Goal: Task Accomplishment & Management: Use online tool/utility

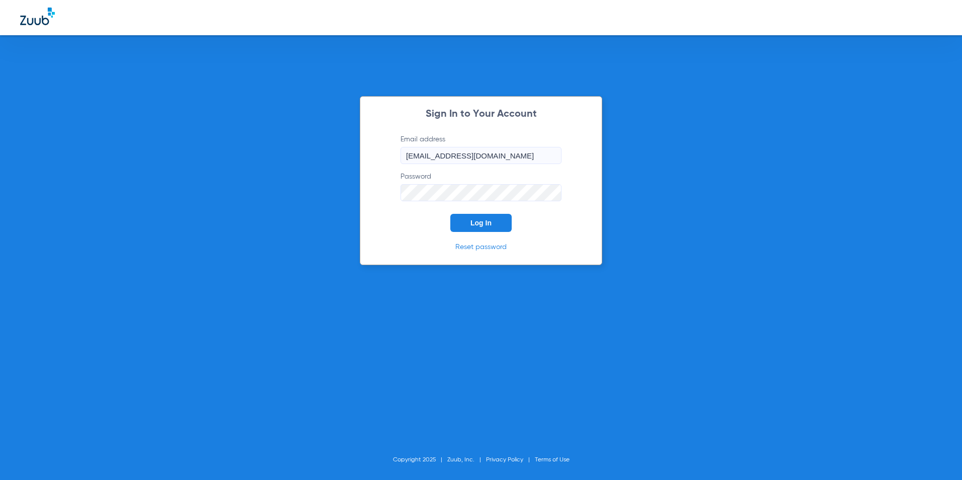
click at [482, 223] on span "Log In" at bounding box center [480, 223] width 21 height 8
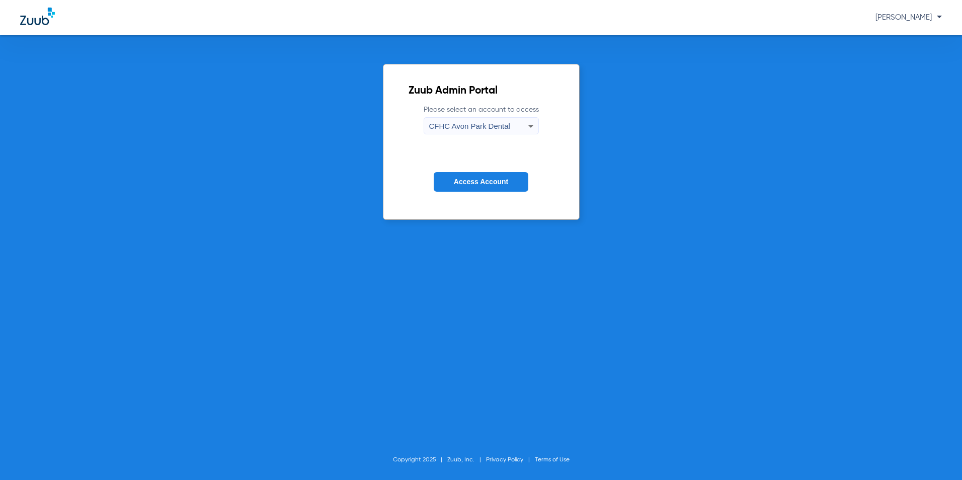
click at [458, 127] on span "CFHC Avon Park Dental" at bounding box center [469, 126] width 81 height 9
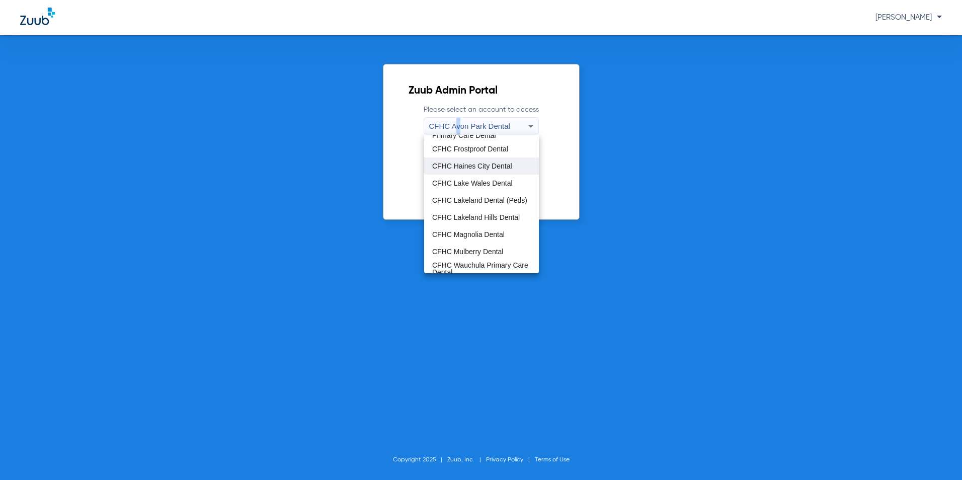
scroll to position [50, 0]
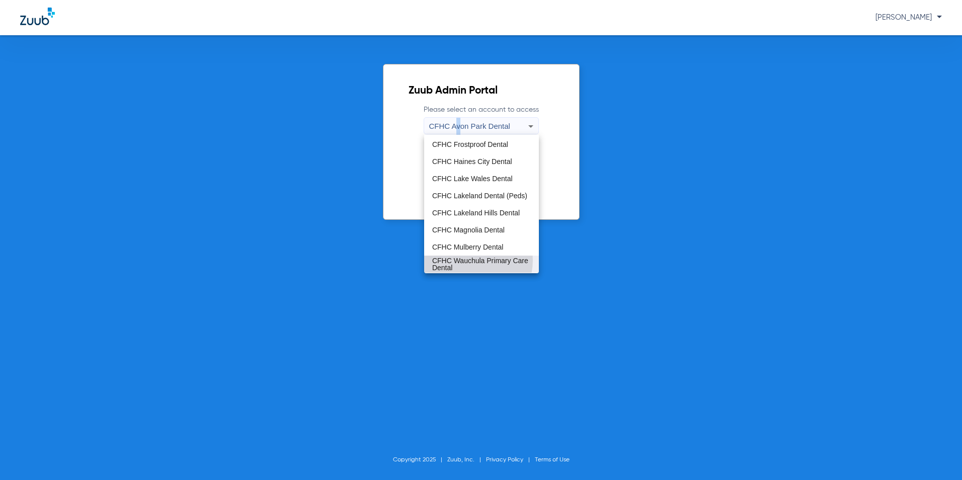
click at [466, 260] on span "CFHC Wauchula Primary Care Dental" at bounding box center [481, 264] width 99 height 14
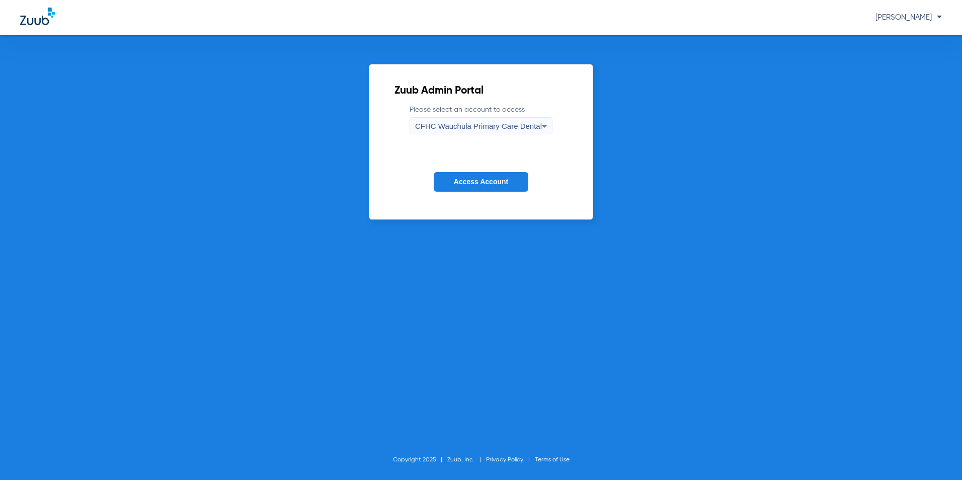
click at [501, 182] on span "Access Account" at bounding box center [481, 182] width 54 height 8
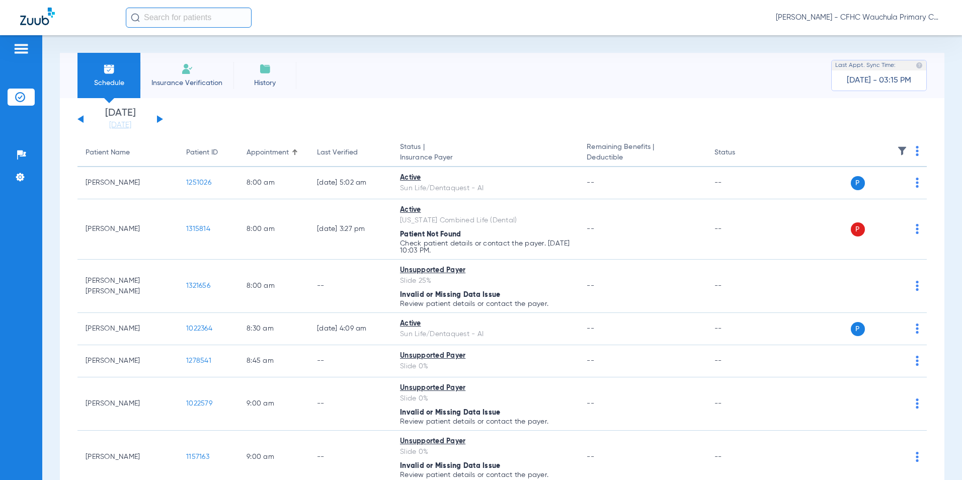
drag, startPoint x: 121, startPoint y: 127, endPoint x: 131, endPoint y: 148, distance: 23.2
click at [122, 128] on link "[DATE]" at bounding box center [120, 125] width 60 height 10
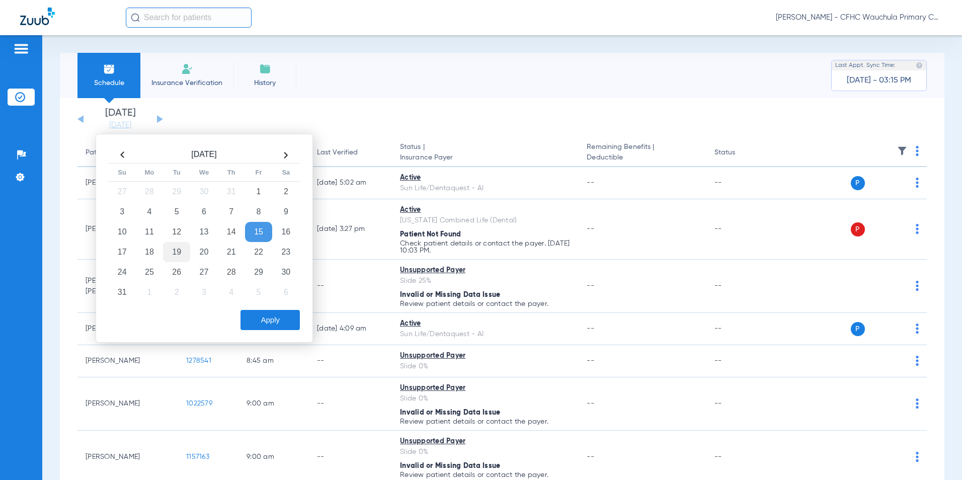
drag, startPoint x: 171, startPoint y: 254, endPoint x: 174, endPoint y: 260, distance: 6.1
click at [172, 254] on td "19" at bounding box center [176, 252] width 27 height 20
drag, startPoint x: 268, startPoint y: 327, endPoint x: 318, endPoint y: 324, distance: 50.3
click at [270, 327] on button "Apply" at bounding box center [269, 320] width 59 height 20
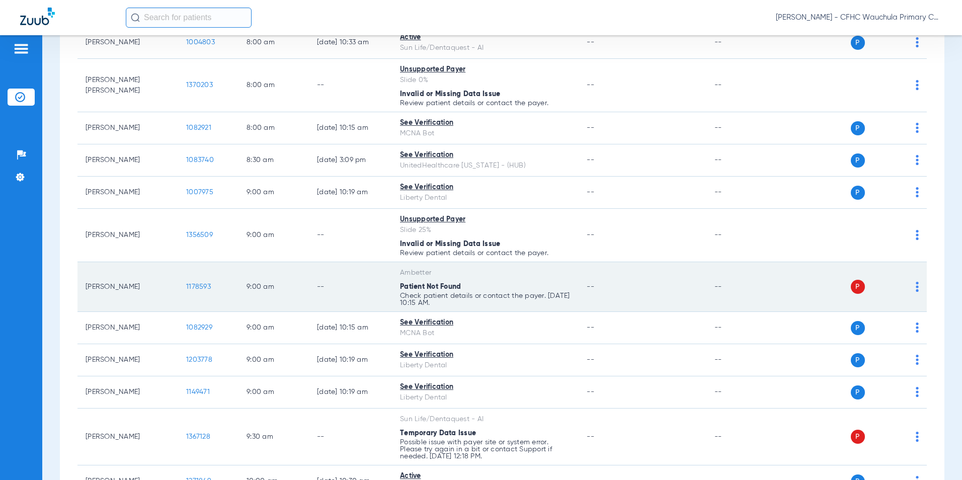
scroll to position [252, 0]
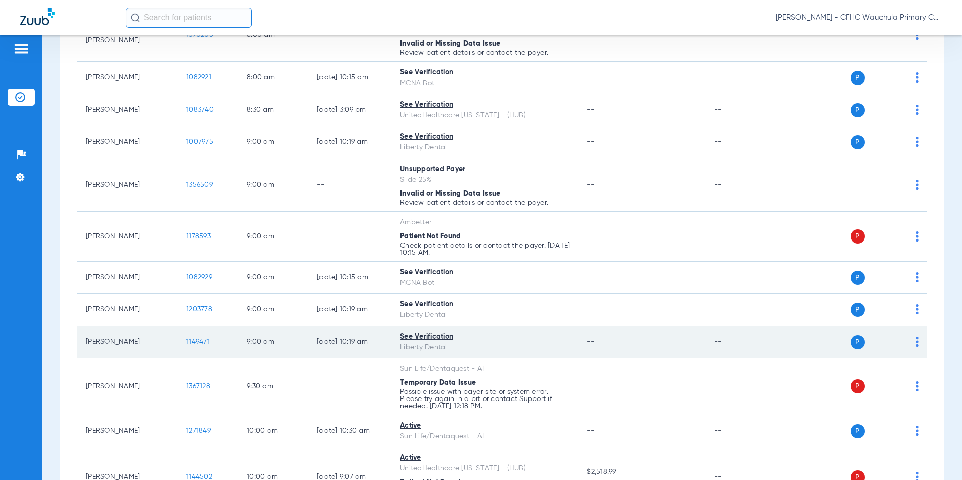
click at [194, 340] on span "1149471" at bounding box center [198, 341] width 24 height 7
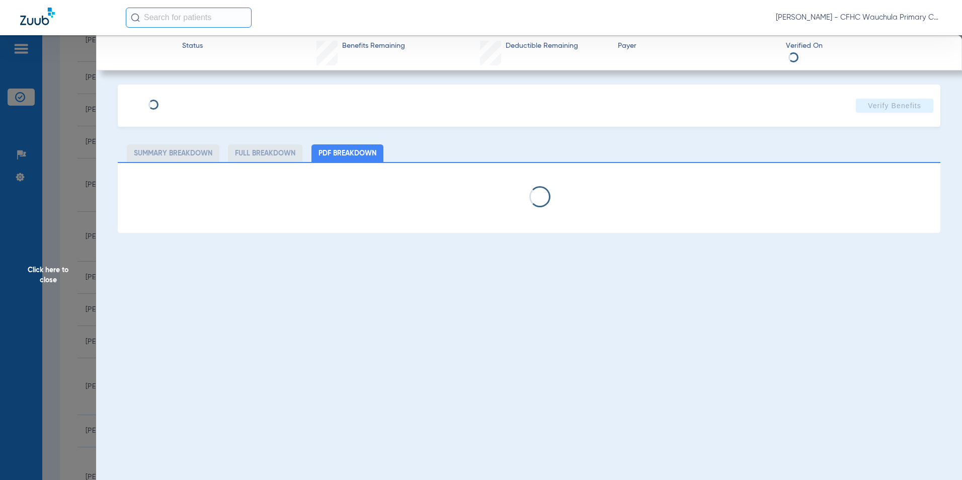
select select "page-width"
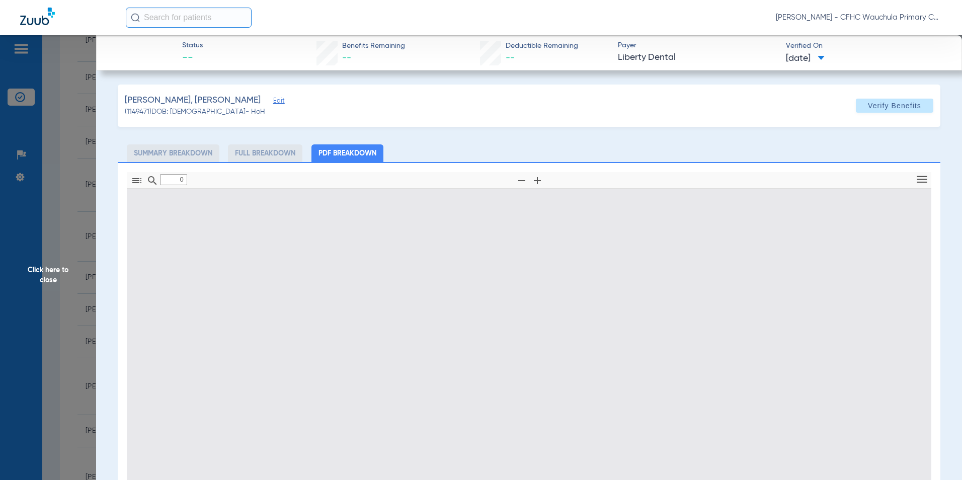
type input "1"
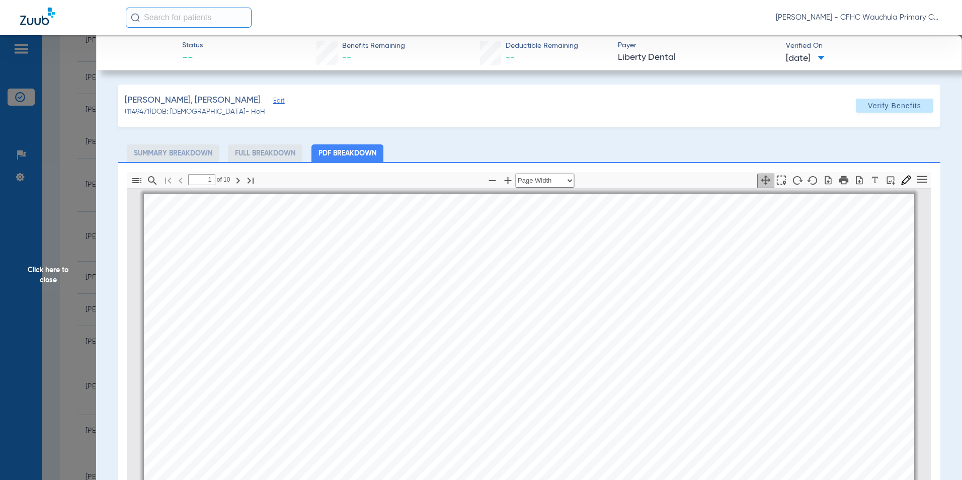
scroll to position [5, 0]
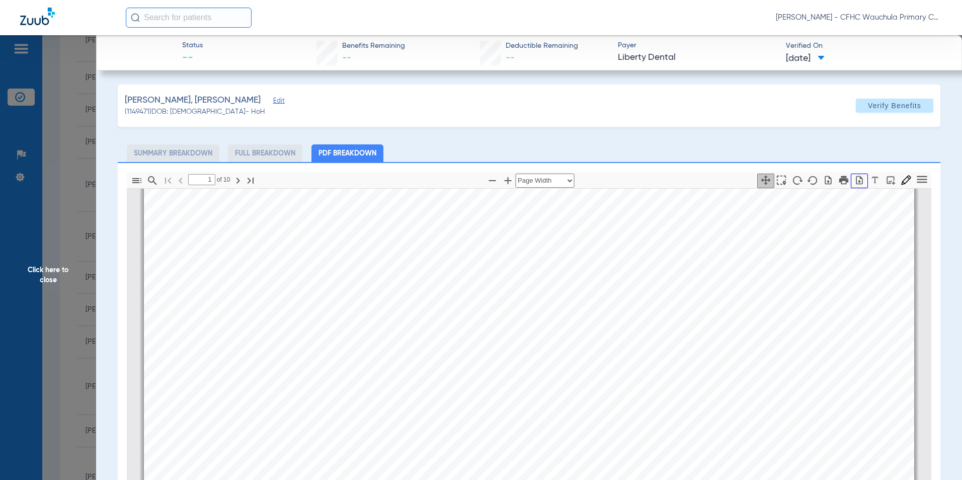
click at [854, 184] on icon "button" at bounding box center [859, 180] width 10 height 10
click at [39, 279] on span "Click here to close" at bounding box center [48, 275] width 96 height 480
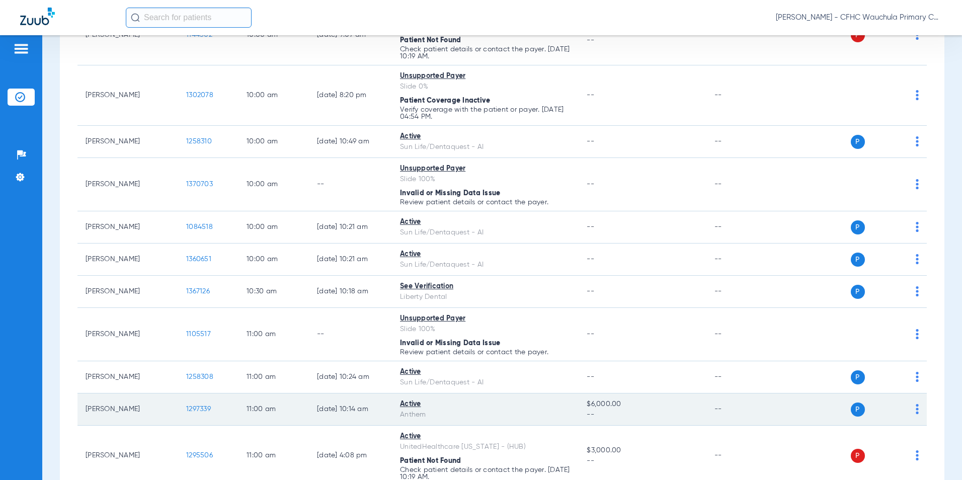
scroll to position [755, 0]
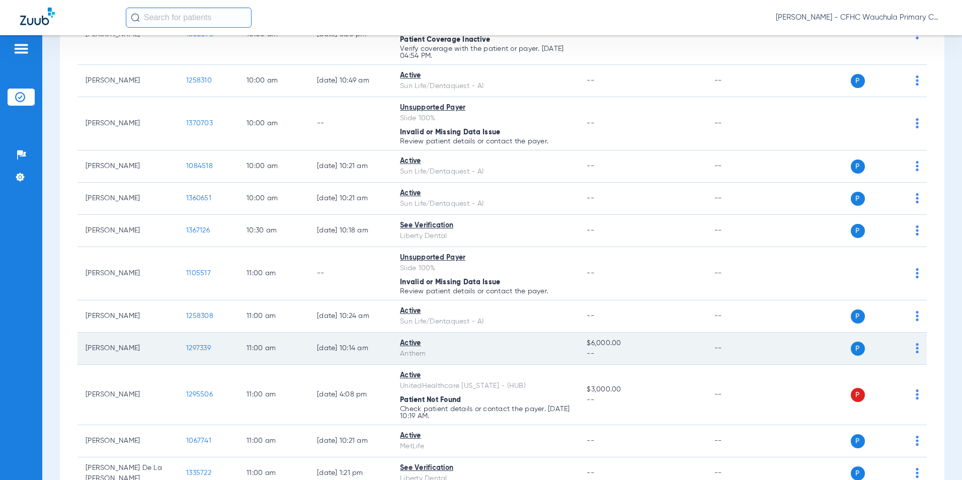
click at [191, 347] on span "1297339" at bounding box center [198, 348] width 25 height 7
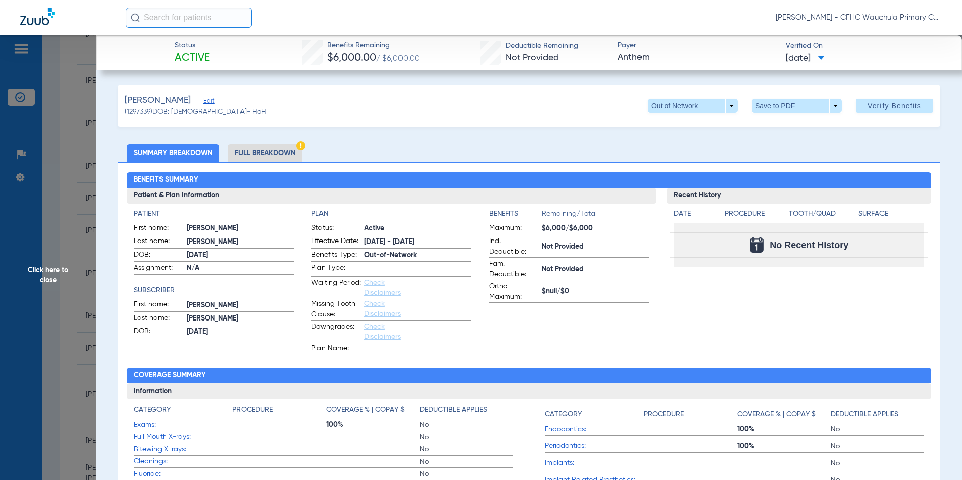
click at [267, 155] on li "Full Breakdown" at bounding box center [265, 153] width 74 height 18
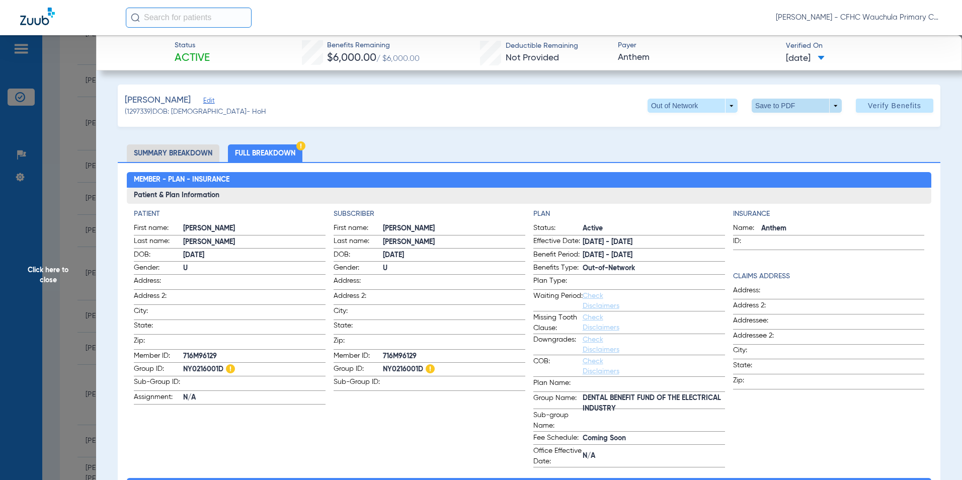
click at [774, 111] on span at bounding box center [797, 106] width 90 height 14
drag, startPoint x: 760, startPoint y: 129, endPoint x: 795, endPoint y: 143, distance: 37.9
click at [762, 128] on mat-icon "insert_drive_file" at bounding box center [759, 126] width 12 height 12
click at [33, 272] on span "Click here to close" at bounding box center [48, 275] width 96 height 480
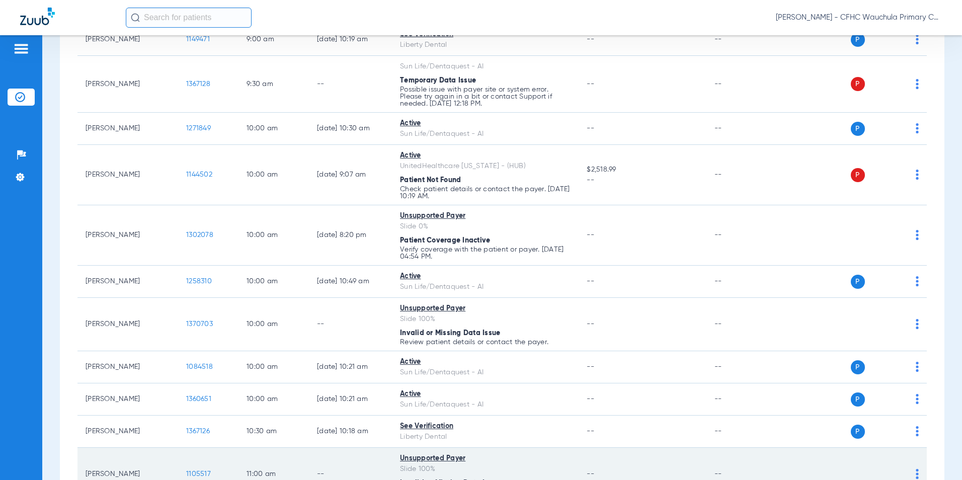
scroll to position [553, 0]
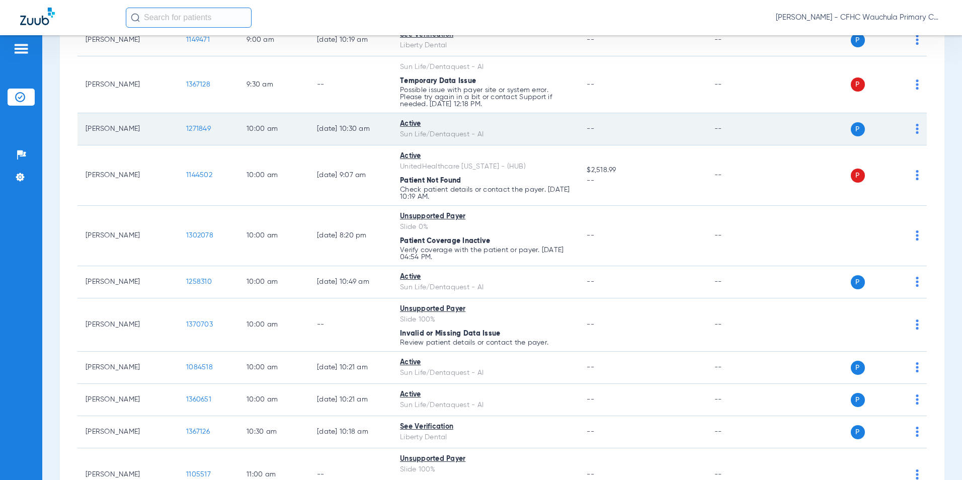
click at [199, 128] on span "1271849" at bounding box center [198, 128] width 25 height 7
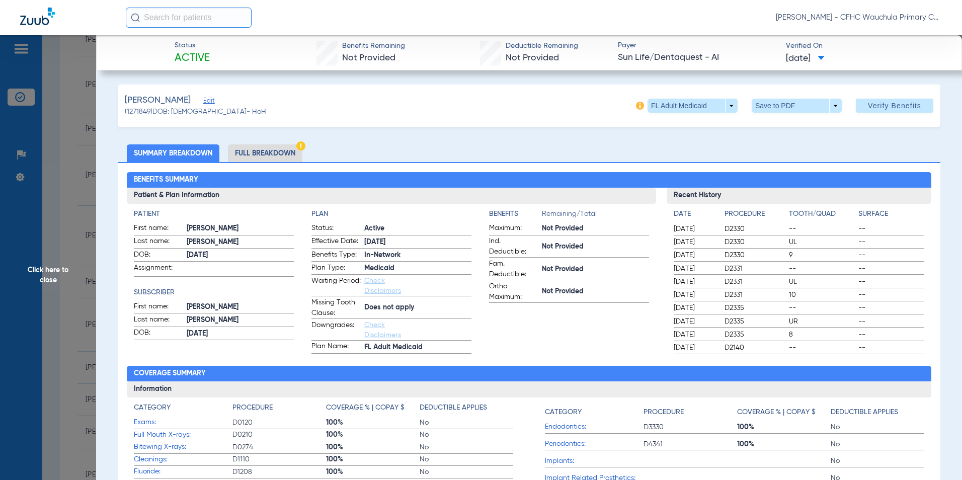
click at [273, 150] on li "Full Breakdown" at bounding box center [265, 153] width 74 height 18
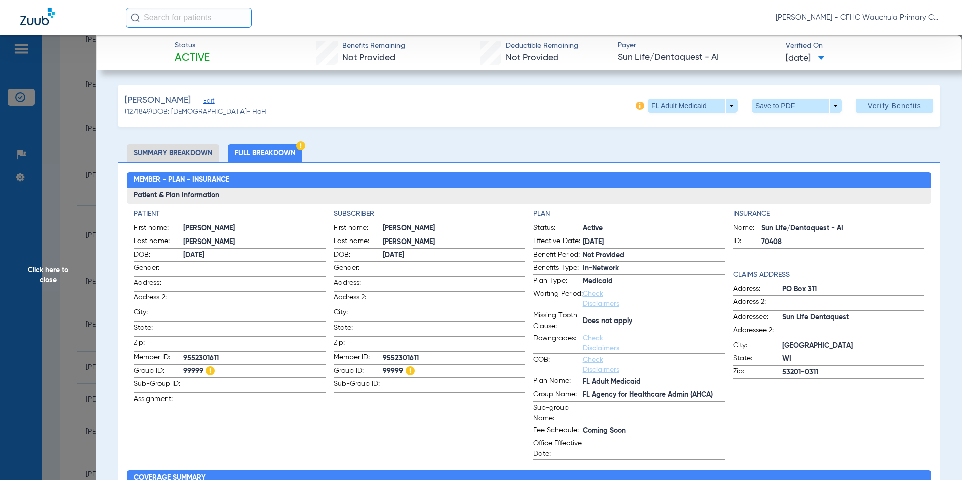
click at [278, 146] on li "Full Breakdown" at bounding box center [265, 153] width 74 height 18
click at [784, 107] on span at bounding box center [796, 106] width 24 height 24
click at [773, 129] on span "Save to PDF" at bounding box center [793, 125] width 40 height 7
drag, startPoint x: 207, startPoint y: 355, endPoint x: 217, endPoint y: 355, distance: 9.6
click at [209, 355] on span "9552301611" at bounding box center [254, 358] width 142 height 11
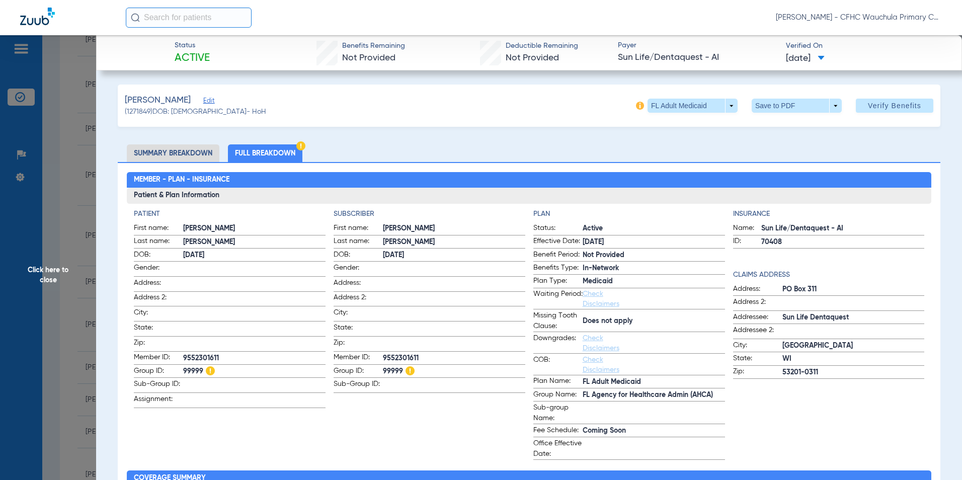
click at [396, 356] on span "9552301611" at bounding box center [454, 358] width 142 height 11
copy span "9552301611"
click at [49, 265] on span "Click here to close" at bounding box center [48, 275] width 96 height 480
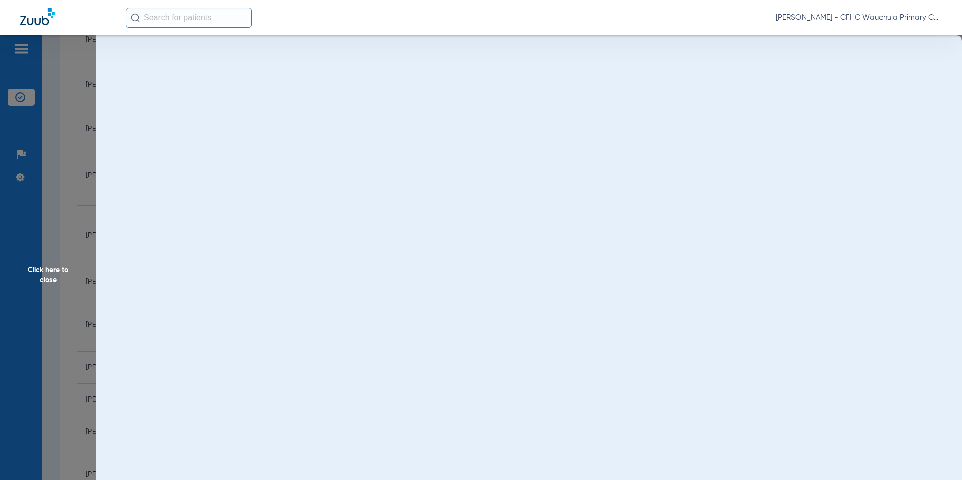
click at [50, 272] on span "Click here to close" at bounding box center [48, 275] width 96 height 480
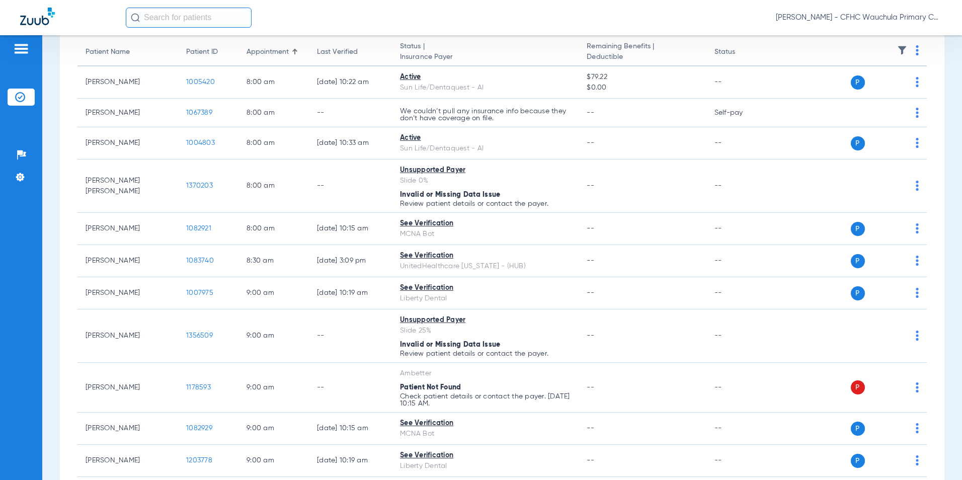
scroll to position [0, 0]
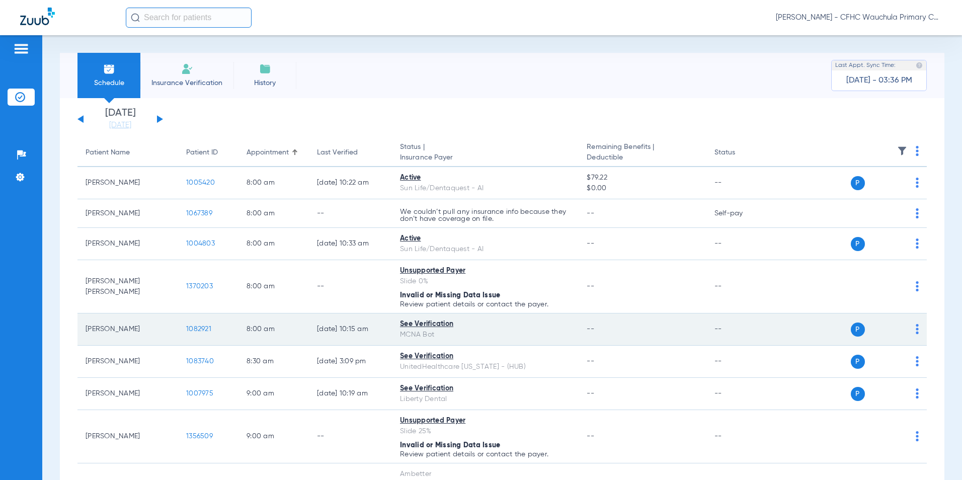
click at [199, 331] on span "1082921" at bounding box center [198, 328] width 25 height 7
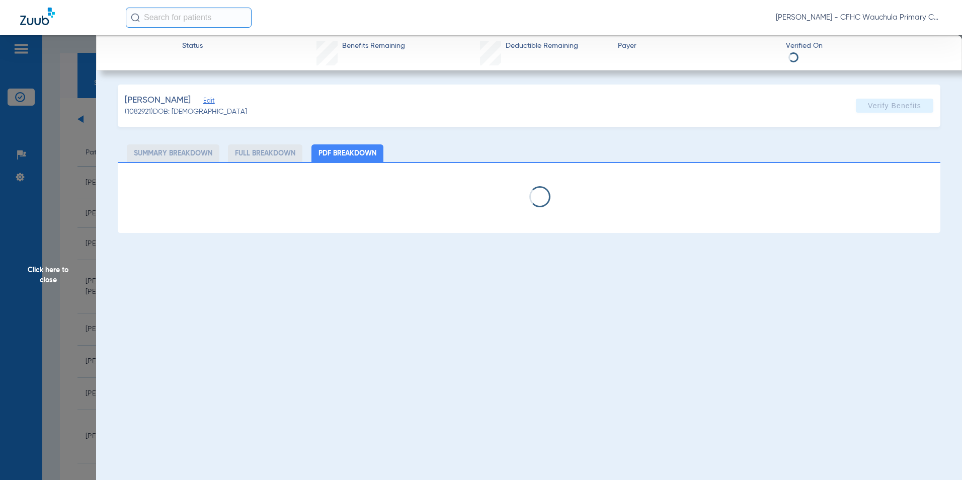
select select "page-width"
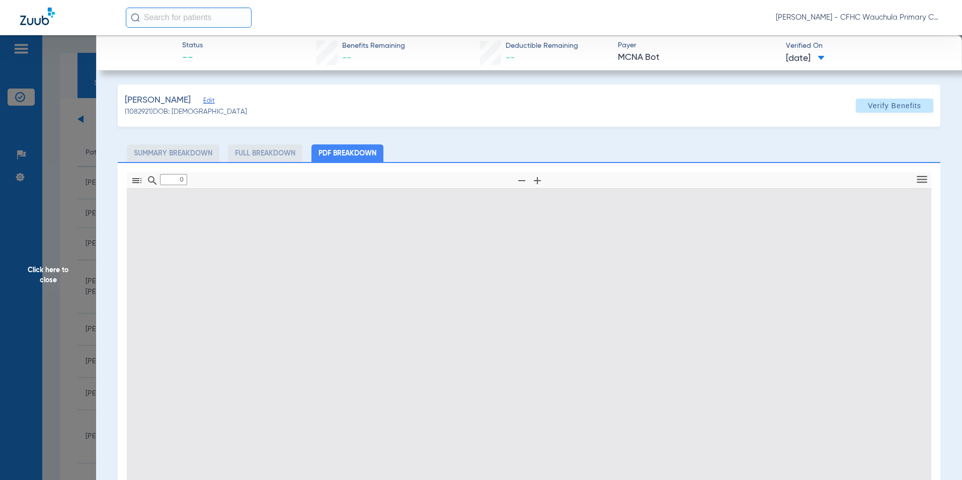
type input "1"
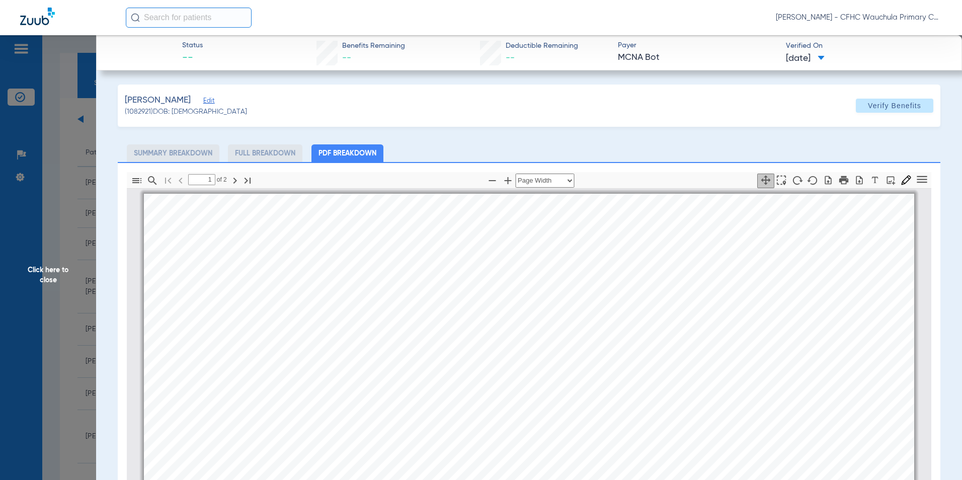
scroll to position [5, 0]
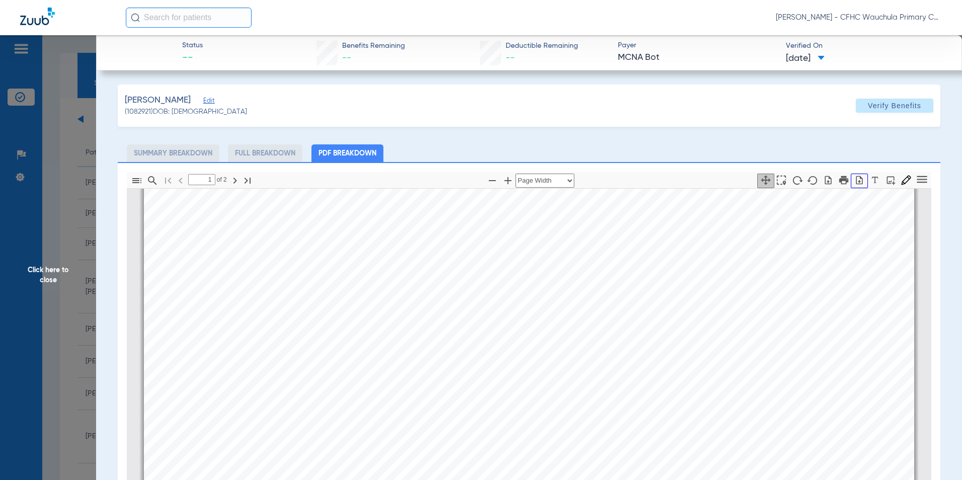
click at [856, 181] on icon "button" at bounding box center [859, 180] width 7 height 9
click at [36, 272] on span "Click here to close" at bounding box center [48, 275] width 96 height 480
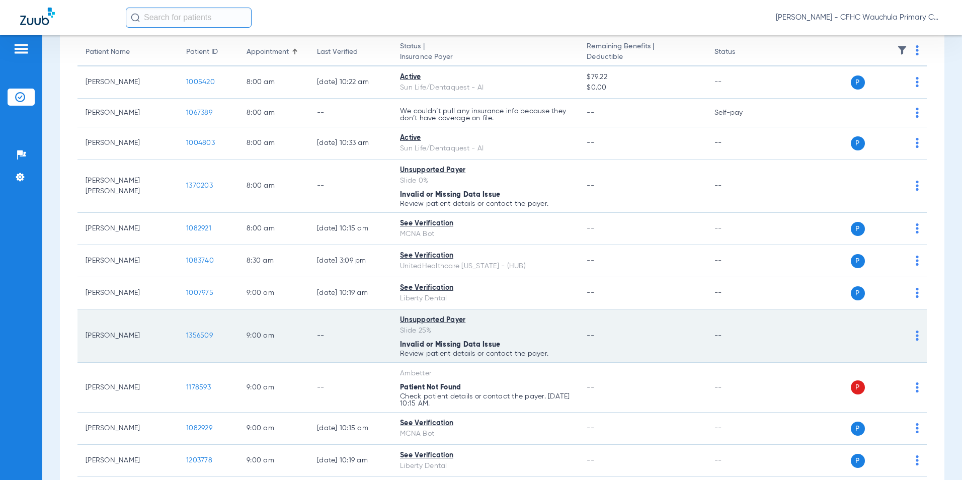
scroll to position [151, 0]
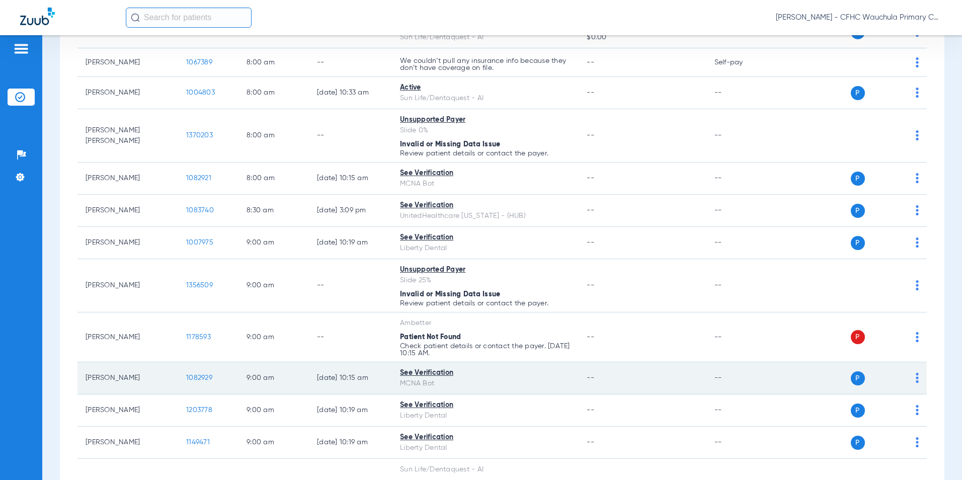
click at [201, 376] on span "1082929" at bounding box center [199, 377] width 26 height 7
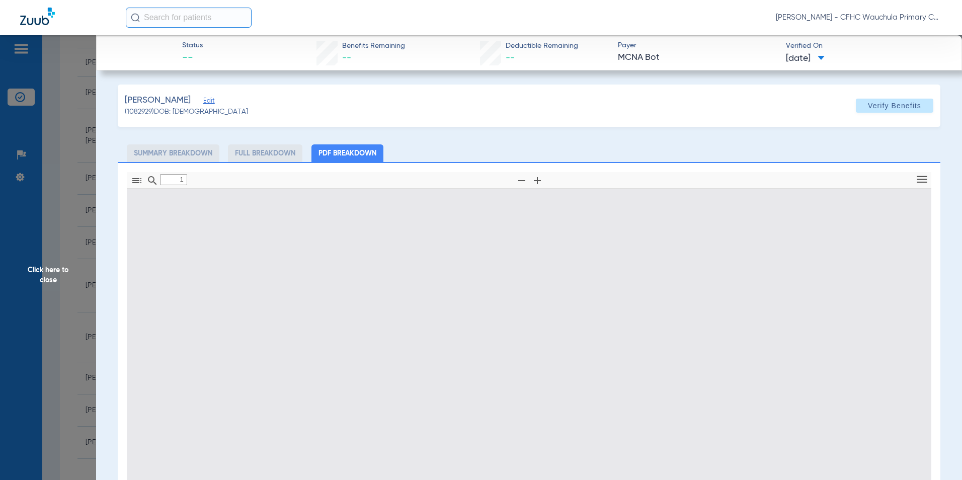
type input "0"
select select "page-width"
type input "1"
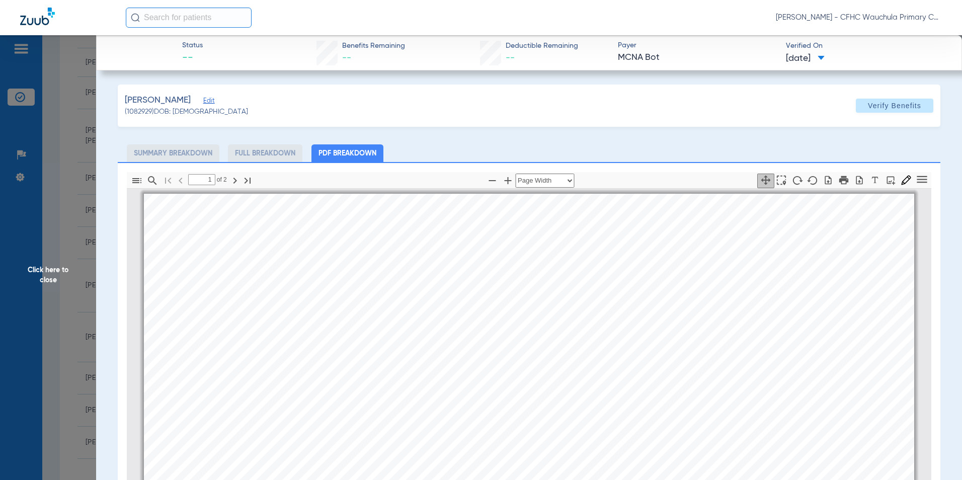
scroll to position [5, 0]
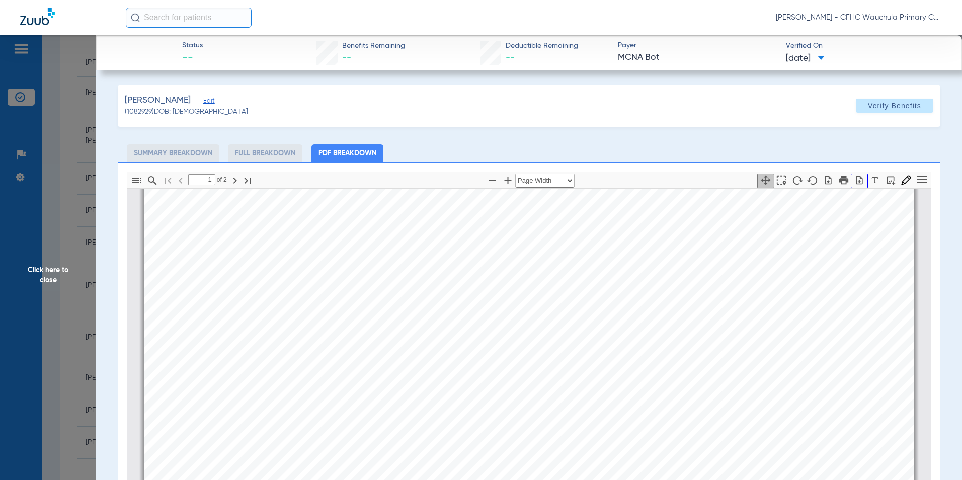
drag, startPoint x: 853, startPoint y: 181, endPoint x: 803, endPoint y: 231, distance: 70.4
click at [856, 181] on icon "button" at bounding box center [859, 180] width 7 height 9
click at [49, 270] on span "Click here to close" at bounding box center [48, 275] width 96 height 480
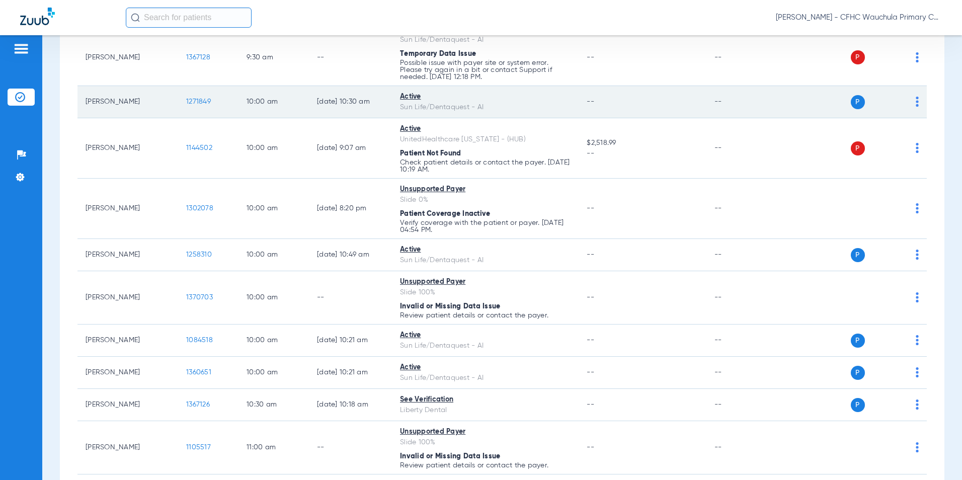
scroll to position [604, 0]
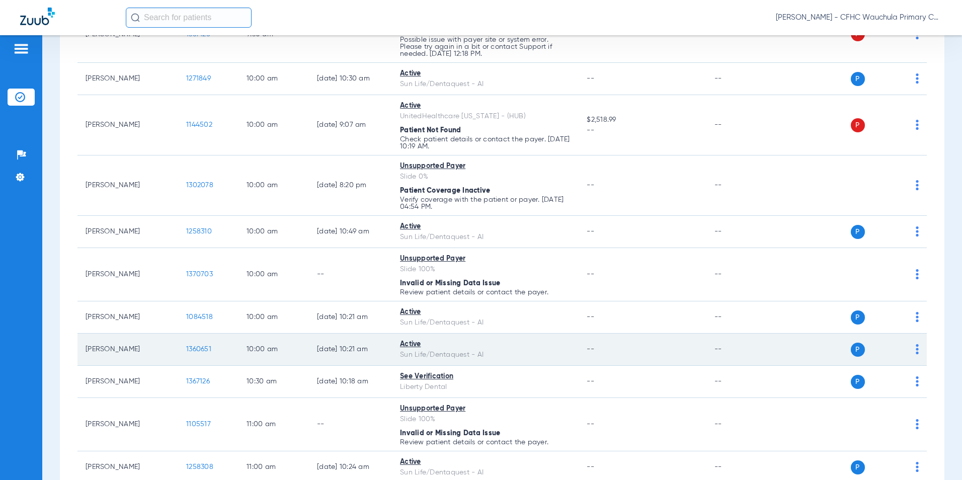
click at [194, 351] on span "1360651" at bounding box center [198, 349] width 25 height 7
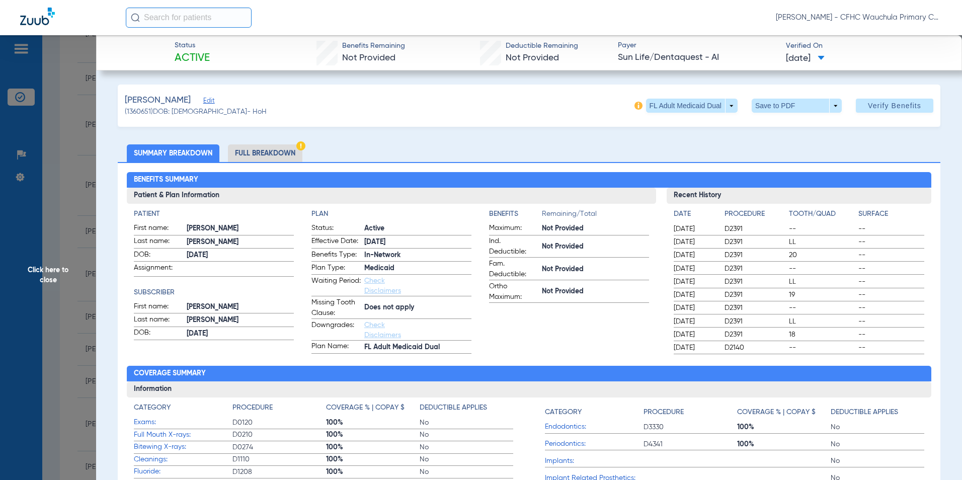
click at [273, 154] on li "Full Breakdown" at bounding box center [265, 153] width 74 height 18
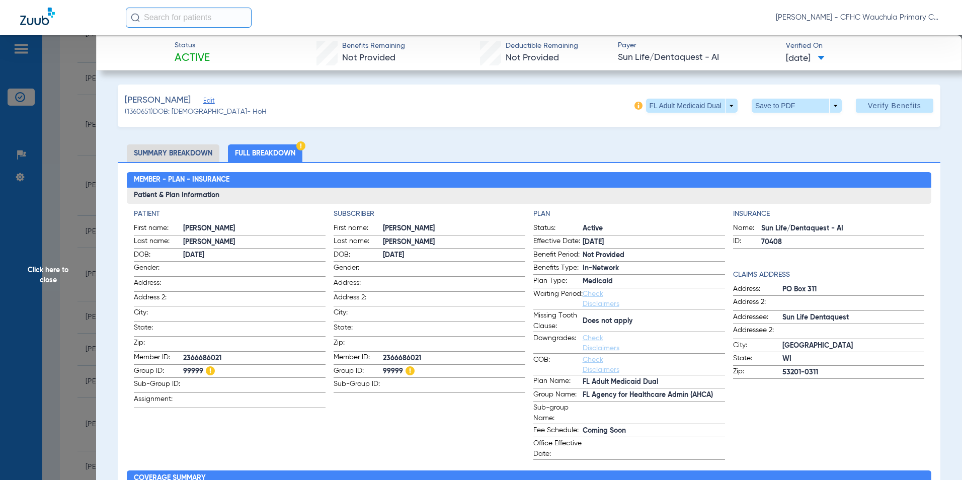
drag, startPoint x: 269, startPoint y: 158, endPoint x: 352, endPoint y: 156, distance: 82.5
click at [269, 158] on li "Full Breakdown" at bounding box center [265, 153] width 74 height 18
click at [403, 356] on span "2366686021" at bounding box center [454, 358] width 142 height 11
copy span "2366686021"
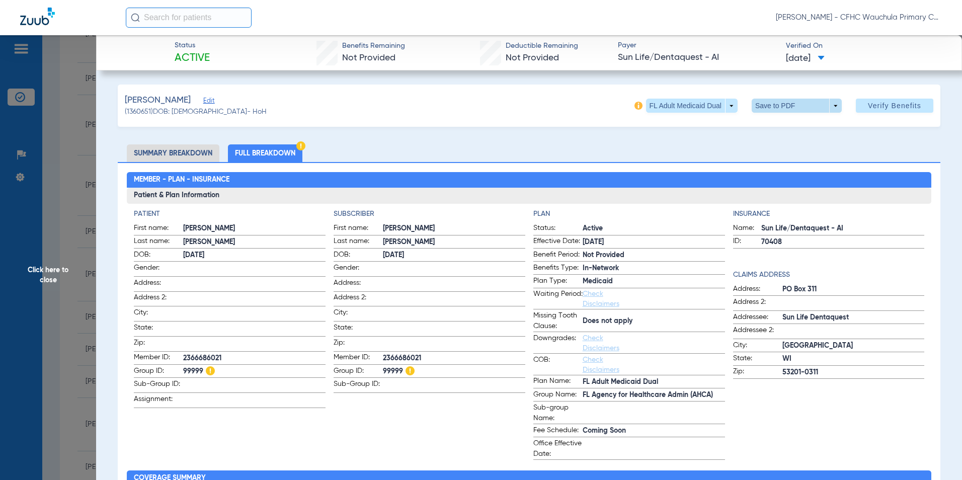
click at [784, 106] on span at bounding box center [796, 106] width 24 height 24
drag, startPoint x: 767, startPoint y: 127, endPoint x: 741, endPoint y: 186, distance: 64.4
click at [767, 127] on button "insert_drive_file Save to PDF" at bounding box center [783, 126] width 76 height 20
click at [49, 269] on span "Click here to close" at bounding box center [48, 275] width 96 height 480
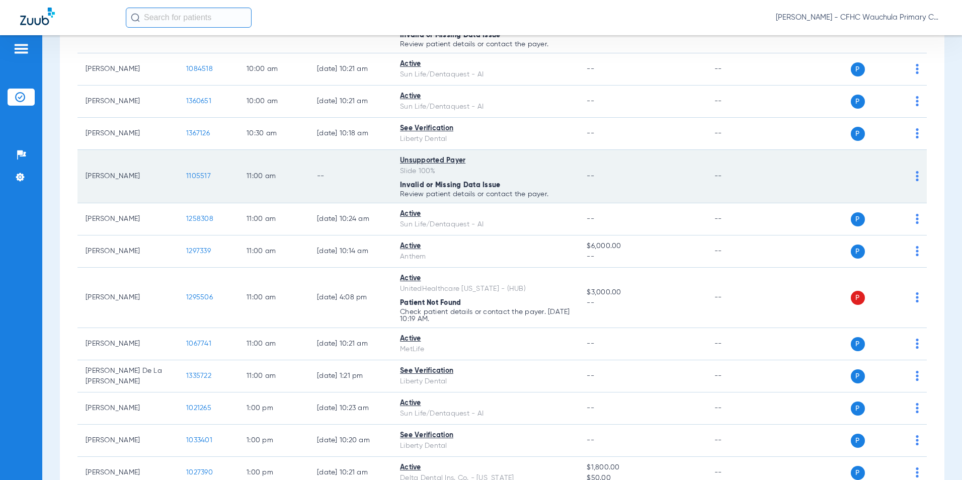
scroll to position [855, 0]
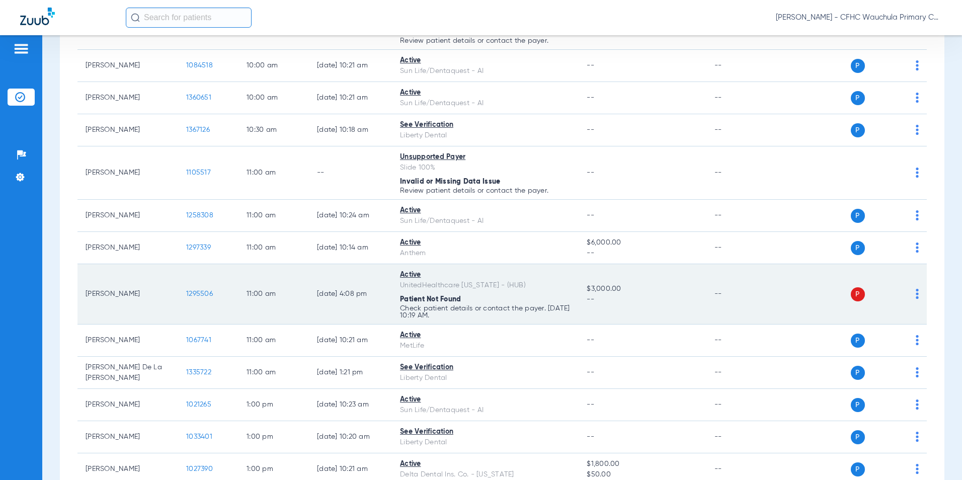
click at [191, 292] on span "1295506" at bounding box center [199, 293] width 27 height 7
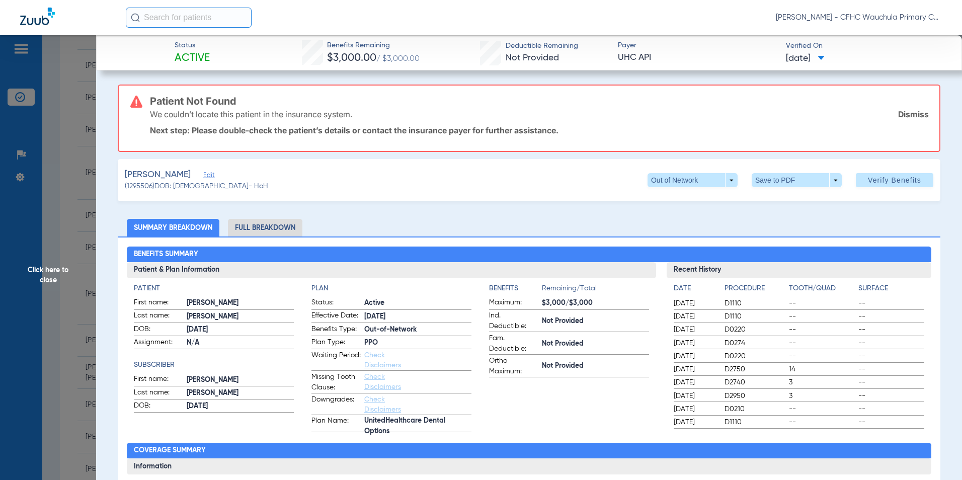
click at [212, 175] on span "Edit" at bounding box center [207, 177] width 9 height 10
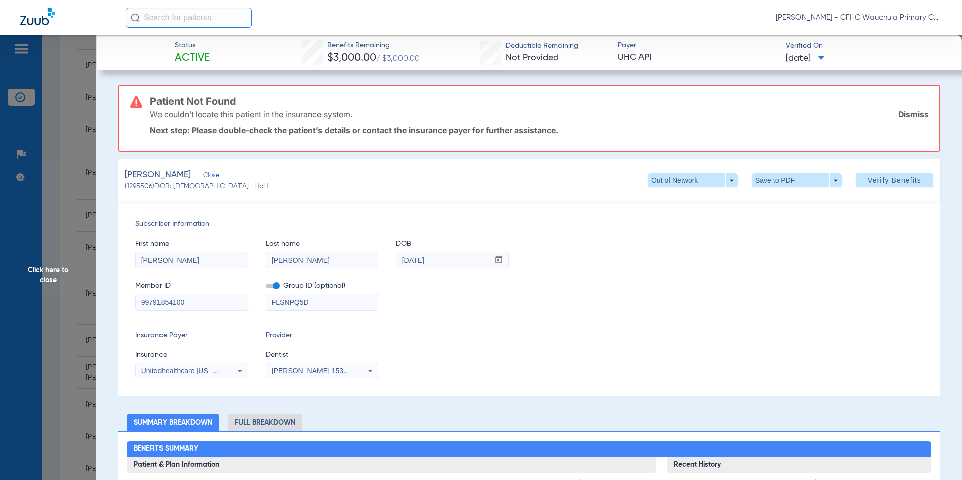
click at [219, 304] on input "99791854100" at bounding box center [192, 302] width 112 height 16
type input "997918541"
click at [269, 288] on label at bounding box center [273, 286] width 14 height 11
click at [266, 288] on input "checkbox" at bounding box center [266, 288] width 0 height 0
click at [167, 371] on span "Unitedhealthcare [US_STATE] - (Hub)" at bounding box center [200, 371] width 118 height 8
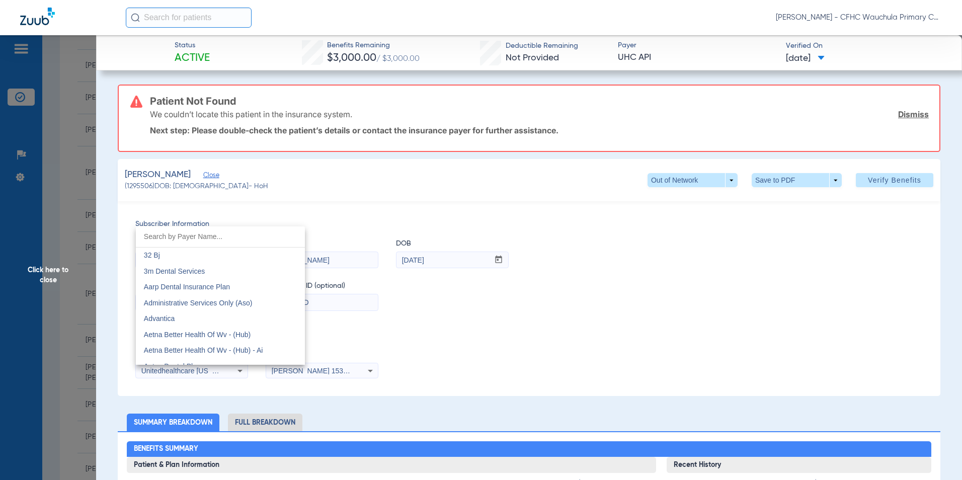
scroll to position [6460, 0]
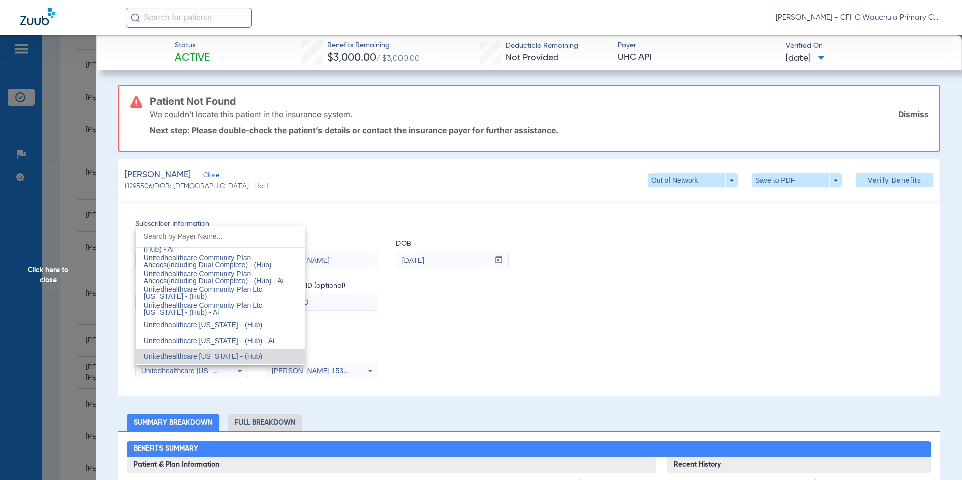
click at [211, 354] on span "Unitedhealthcare [US_STATE] - (Hub)" at bounding box center [203, 356] width 118 height 8
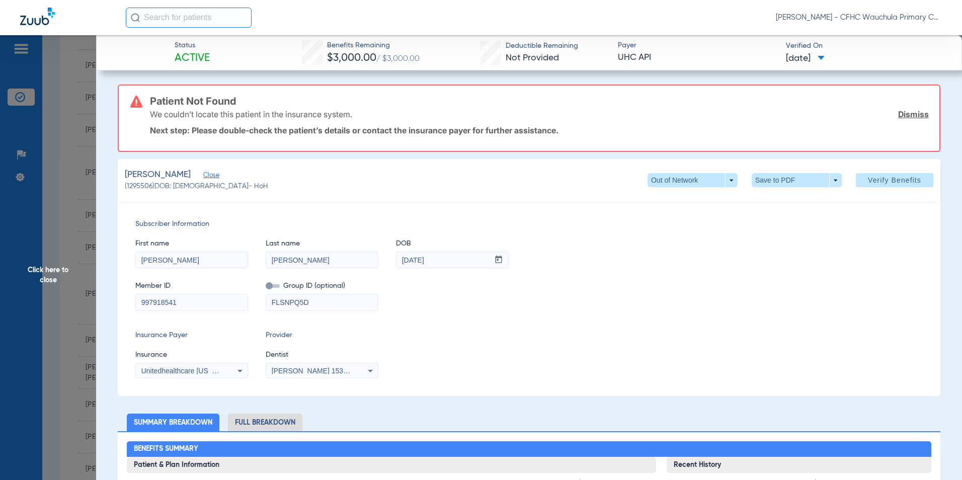
click at [206, 368] on span "Unitedhealthcare [US_STATE] - (Hub)" at bounding box center [200, 371] width 118 height 8
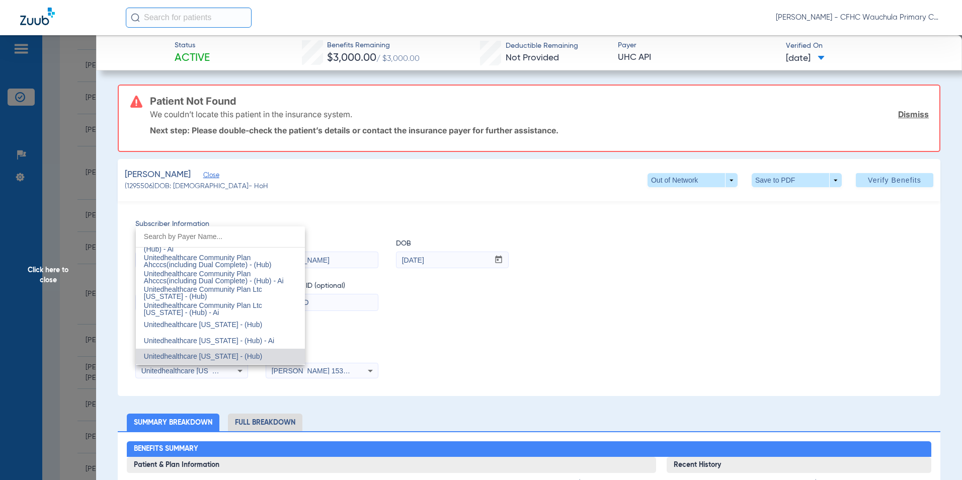
drag, startPoint x: 422, startPoint y: 331, endPoint x: 545, endPoint y: 312, distance: 125.2
click at [424, 331] on div at bounding box center [481, 240] width 962 height 480
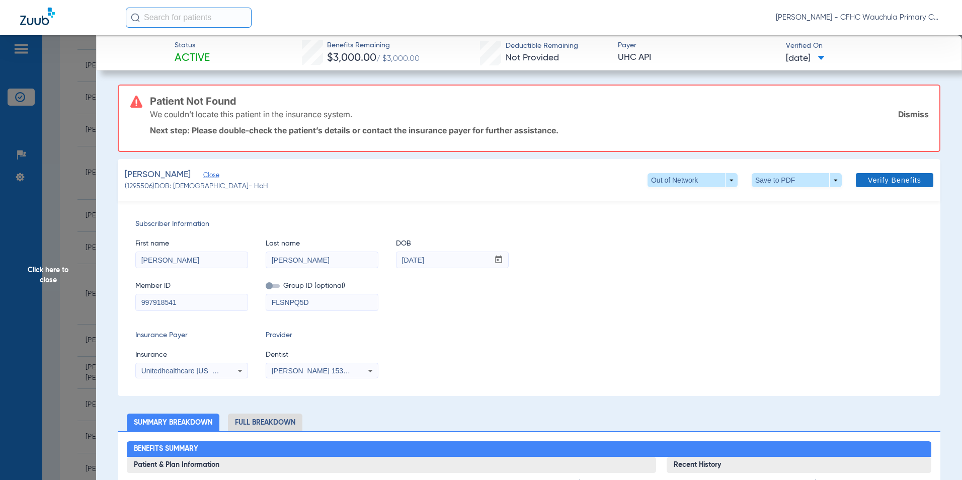
click at [888, 178] on span "Verify Benefits" at bounding box center [894, 180] width 53 height 8
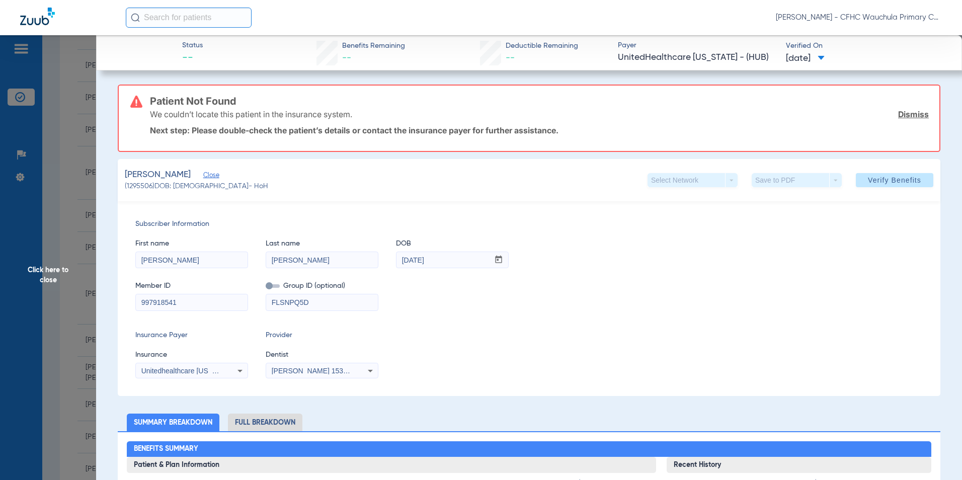
click at [187, 369] on span "Unitedhealthcare [US_STATE] - (Hub)" at bounding box center [200, 371] width 118 height 8
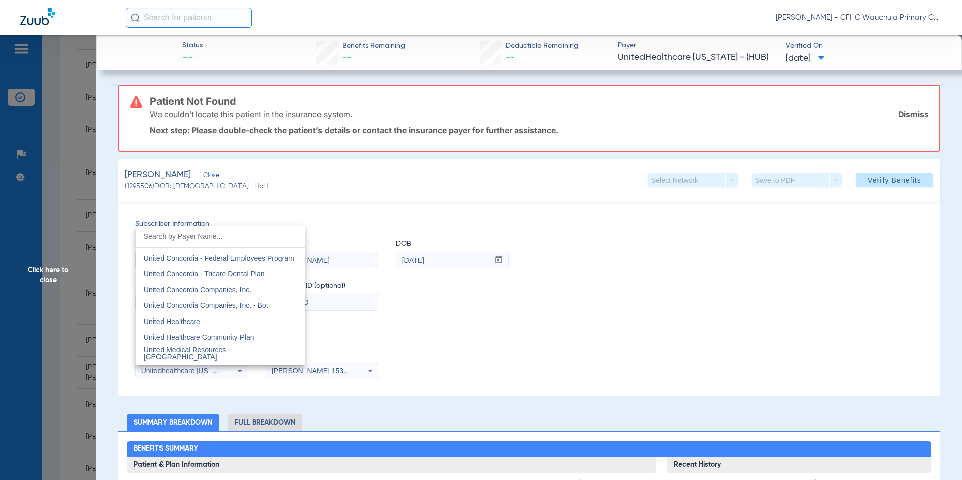
scroll to position [5957, 0]
click at [220, 339] on mat-option "United Healthcare" at bounding box center [220, 337] width 169 height 16
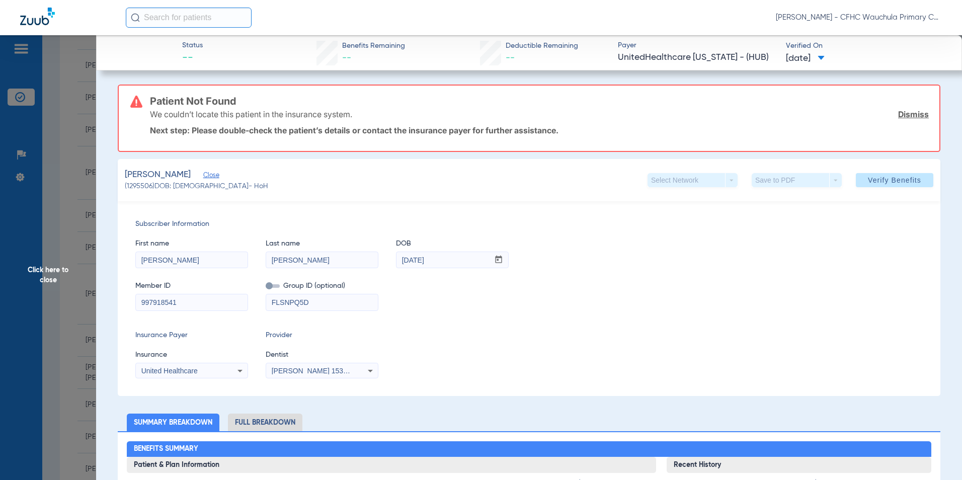
drag, startPoint x: 554, startPoint y: 342, endPoint x: 657, endPoint y: 321, distance: 104.8
click at [557, 342] on div "Insurance Payer Insurance United Healthcare Provider Dentist [PERSON_NAME] 1538…" at bounding box center [528, 354] width 787 height 48
drag, startPoint x: 877, startPoint y: 181, endPoint x: 830, endPoint y: 249, distance: 82.3
click at [879, 183] on span "Verify Benefits" at bounding box center [894, 180] width 53 height 8
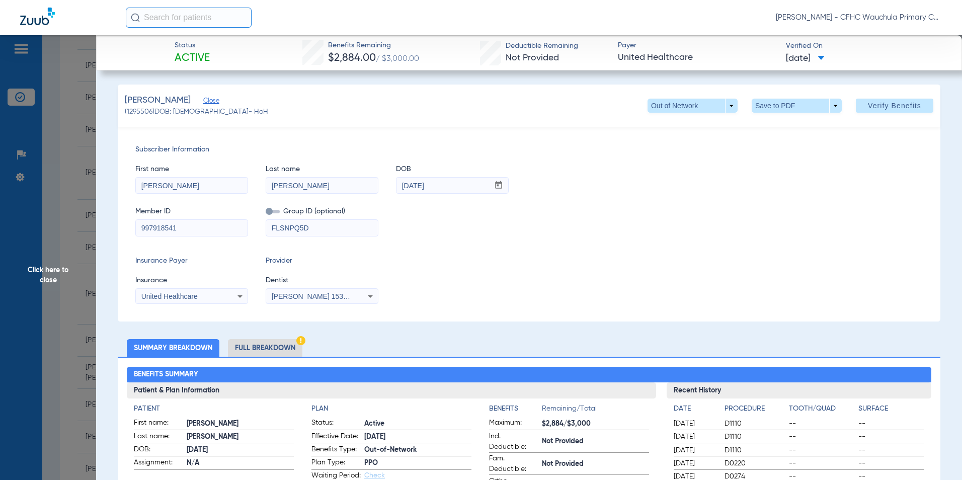
click at [271, 350] on li "Full Breakdown" at bounding box center [265, 348] width 74 height 18
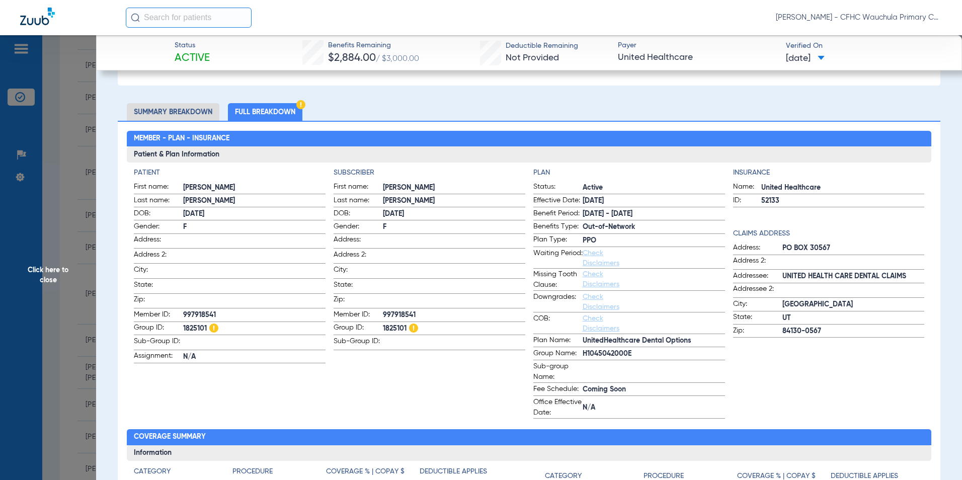
scroll to position [252, 0]
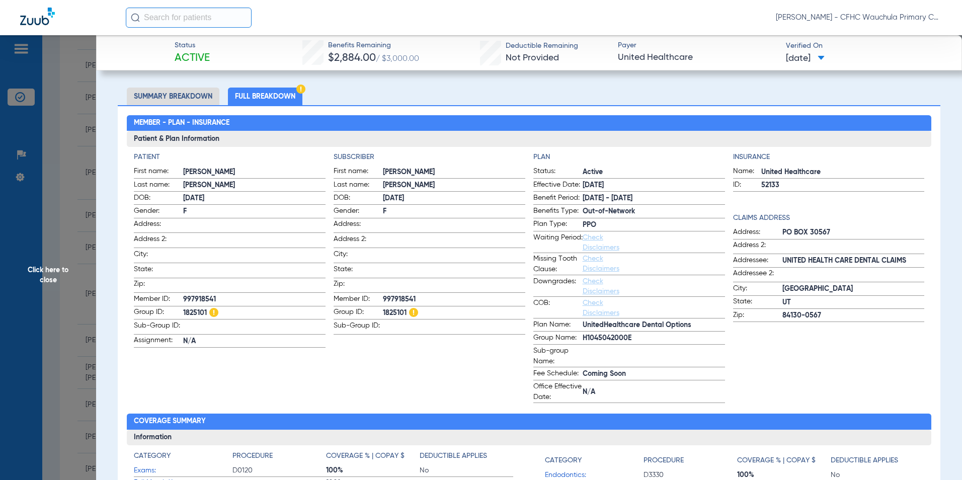
drag, startPoint x: 390, startPoint y: 296, endPoint x: 379, endPoint y: 306, distance: 15.3
click at [390, 296] on span "997918541" at bounding box center [454, 299] width 142 height 11
copy span "997918541"
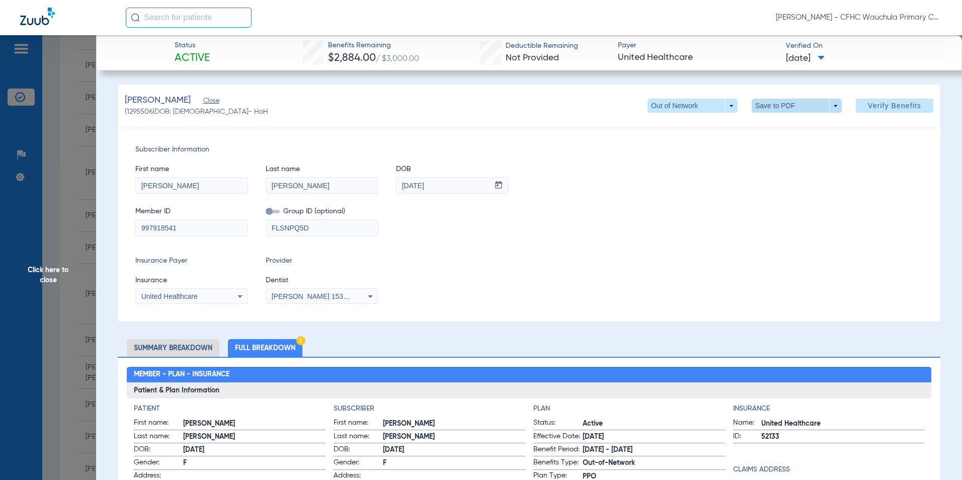
click at [790, 107] on span at bounding box center [796, 106] width 24 height 24
click at [773, 126] on span "Save to PDF" at bounding box center [793, 125] width 40 height 7
drag, startPoint x: 421, startPoint y: 288, endPoint x: 266, endPoint y: 293, distance: 155.5
click at [421, 288] on div "Insurance Payer Insurance United Healthcare Provider Dentist [PERSON_NAME] 1538…" at bounding box center [528, 280] width 787 height 48
click at [45, 266] on span "Click here to close" at bounding box center [48, 275] width 96 height 480
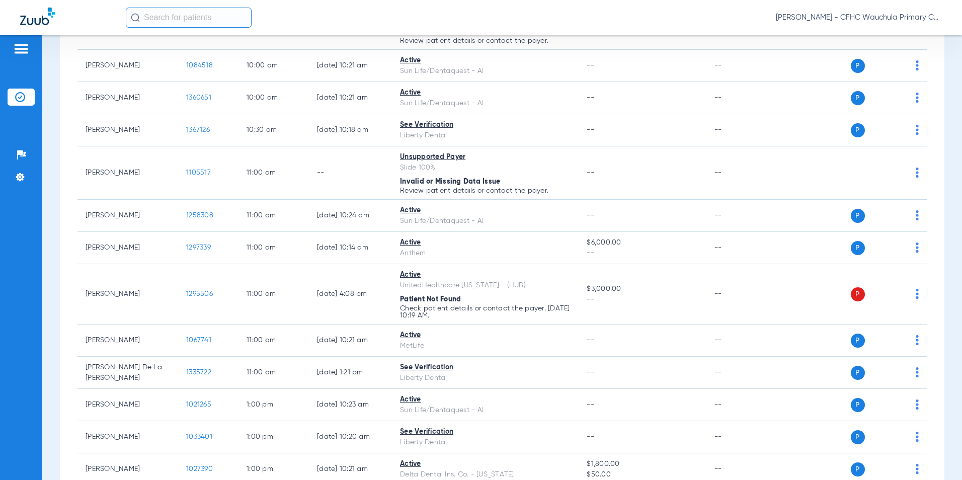
click at [571, 7] on div "[PERSON_NAME] - CFHC Wauchula Primary Care Dental" at bounding box center [481, 17] width 962 height 35
